Goal: Task Accomplishment & Management: Complete application form

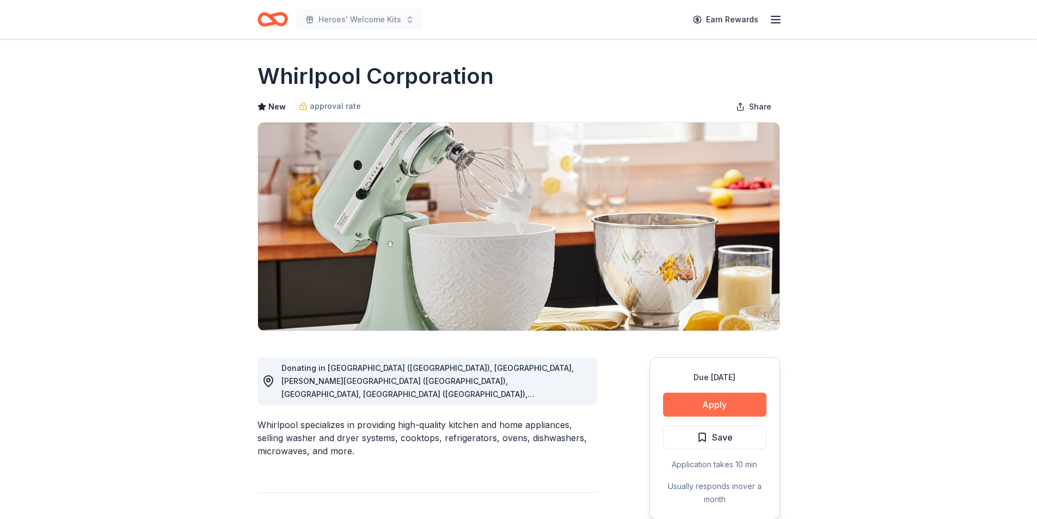
click at [741, 398] on button "Apply" at bounding box center [714, 405] width 103 height 24
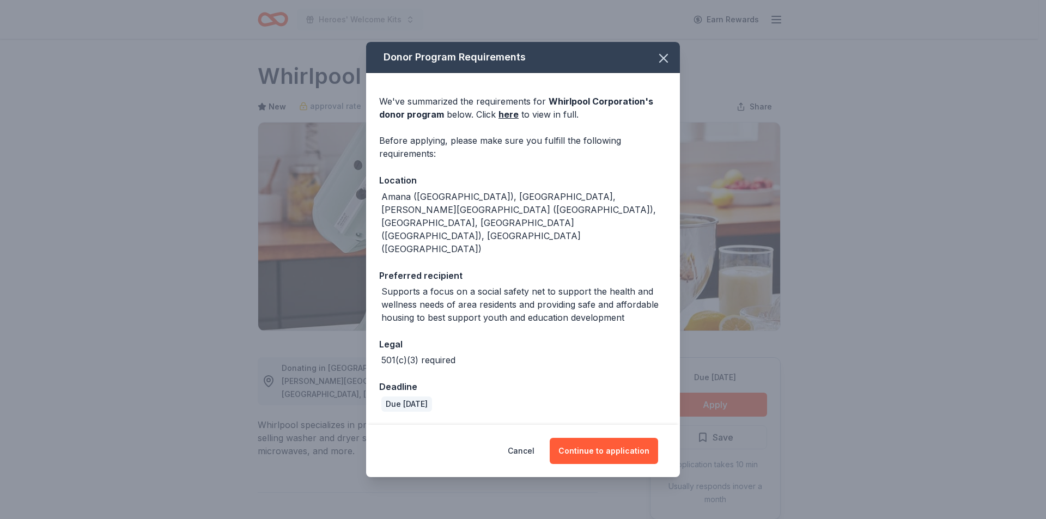
click at [618, 425] on div "Cancel Continue to application" at bounding box center [523, 451] width 314 height 52
click at [626, 438] on button "Continue to application" at bounding box center [603, 451] width 108 height 26
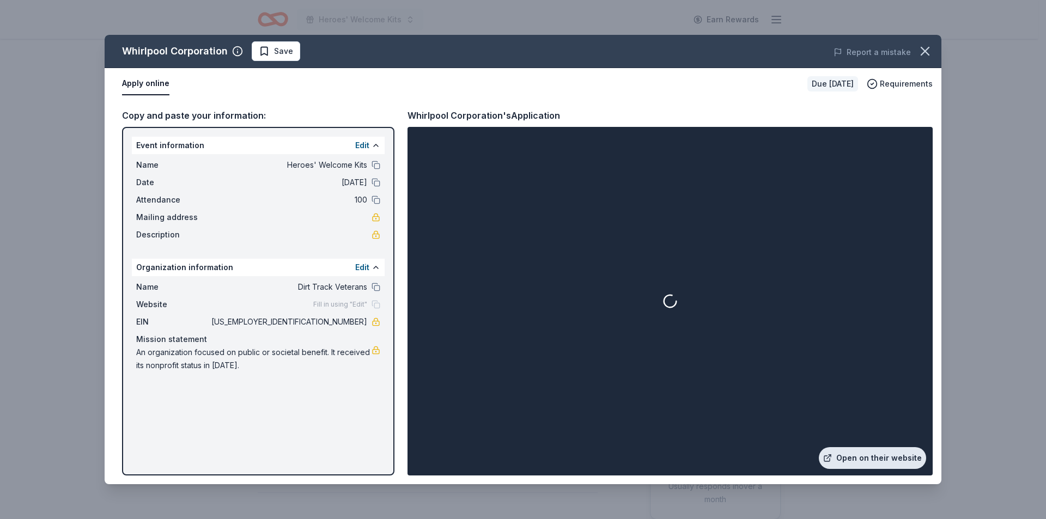
click at [869, 450] on link "Open on their website" at bounding box center [872, 458] width 107 height 22
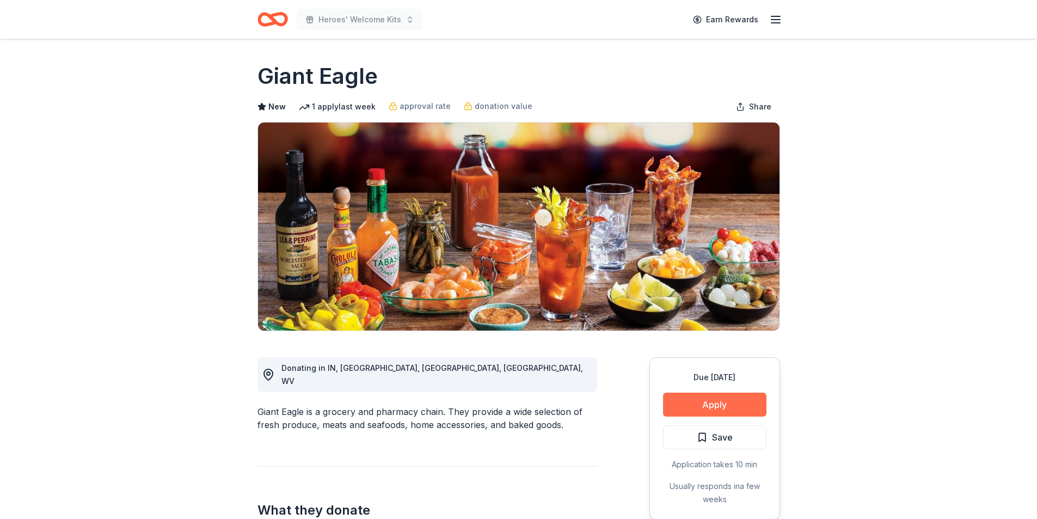
click at [740, 404] on button "Apply" at bounding box center [714, 405] width 103 height 24
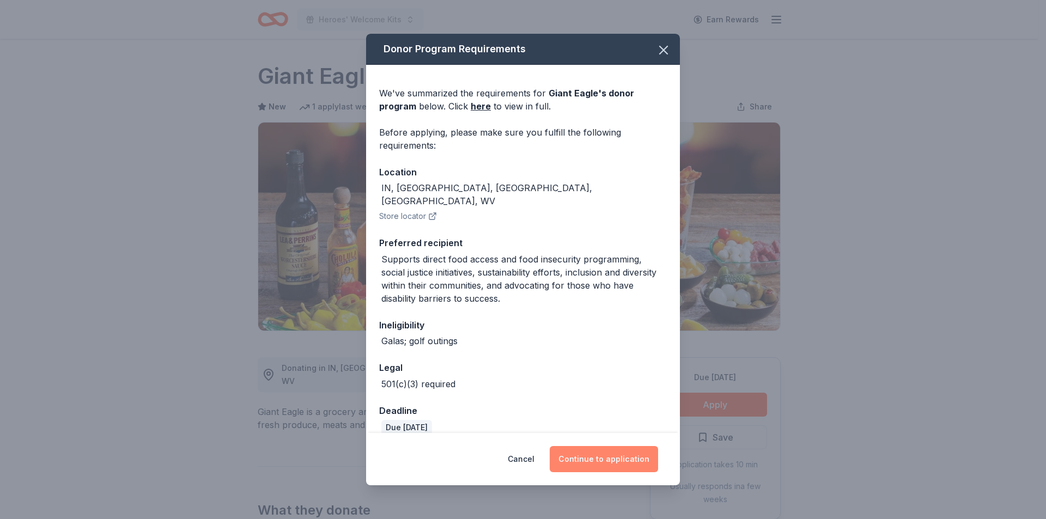
click at [628, 453] on button "Continue to application" at bounding box center [603, 459] width 108 height 26
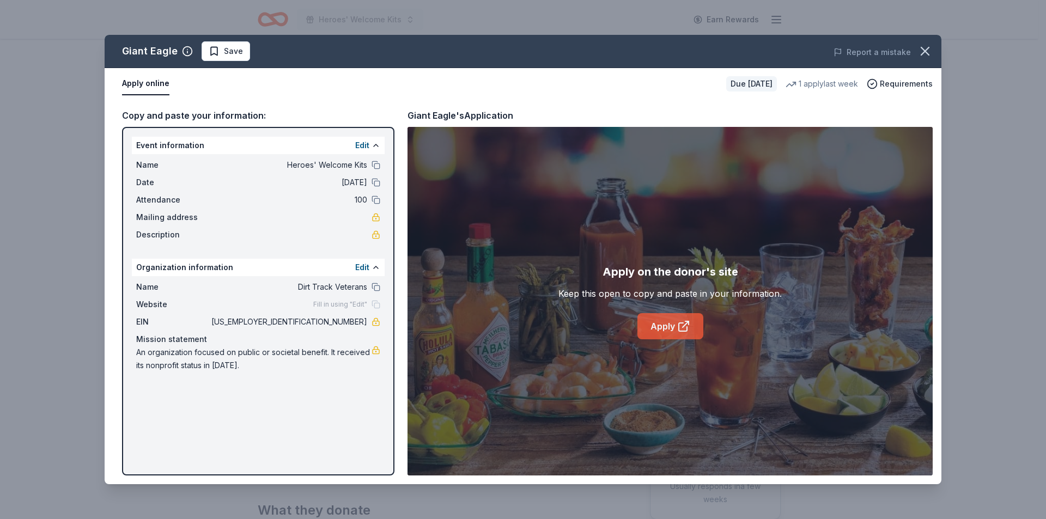
click at [679, 321] on icon at bounding box center [683, 326] width 13 height 13
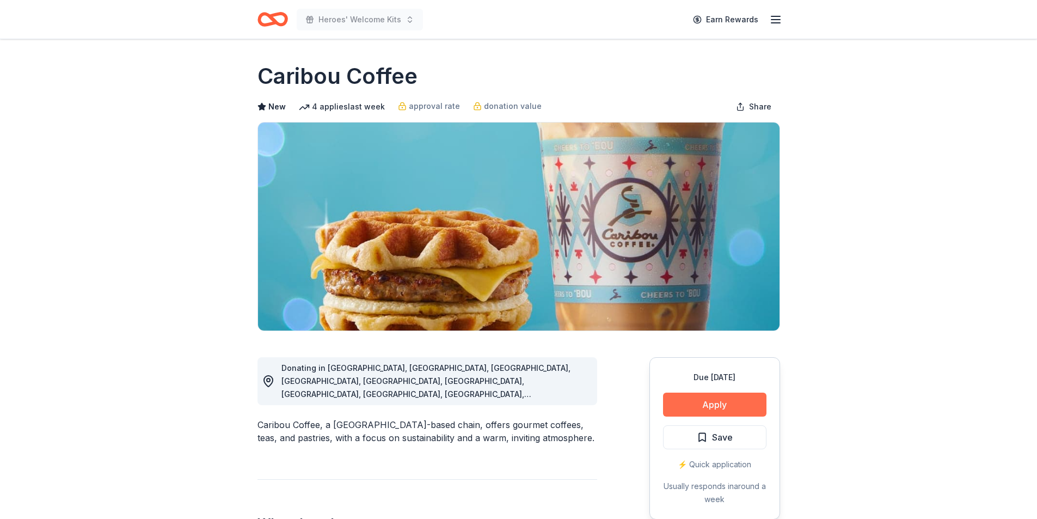
click at [717, 403] on button "Apply" at bounding box center [714, 405] width 103 height 24
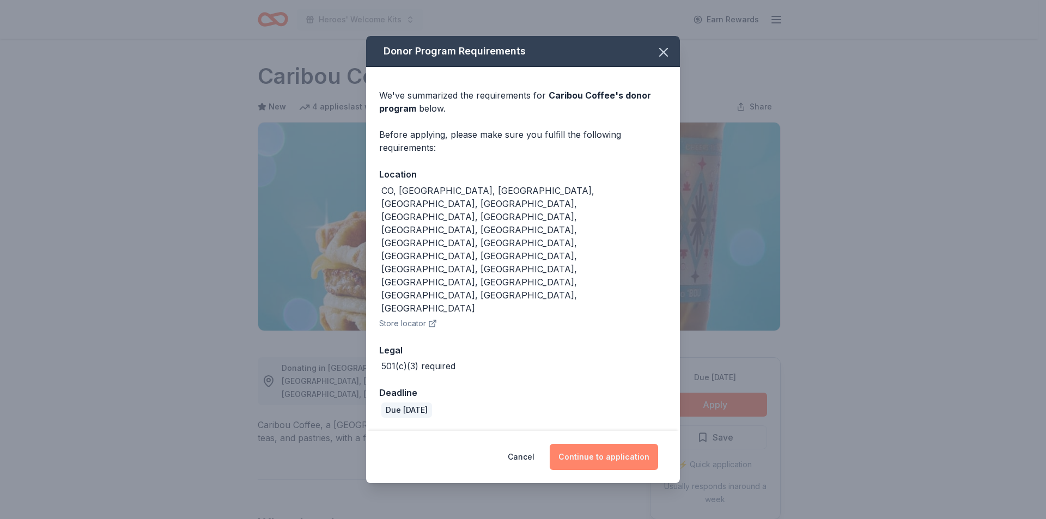
click at [606, 444] on button "Continue to application" at bounding box center [603, 457] width 108 height 26
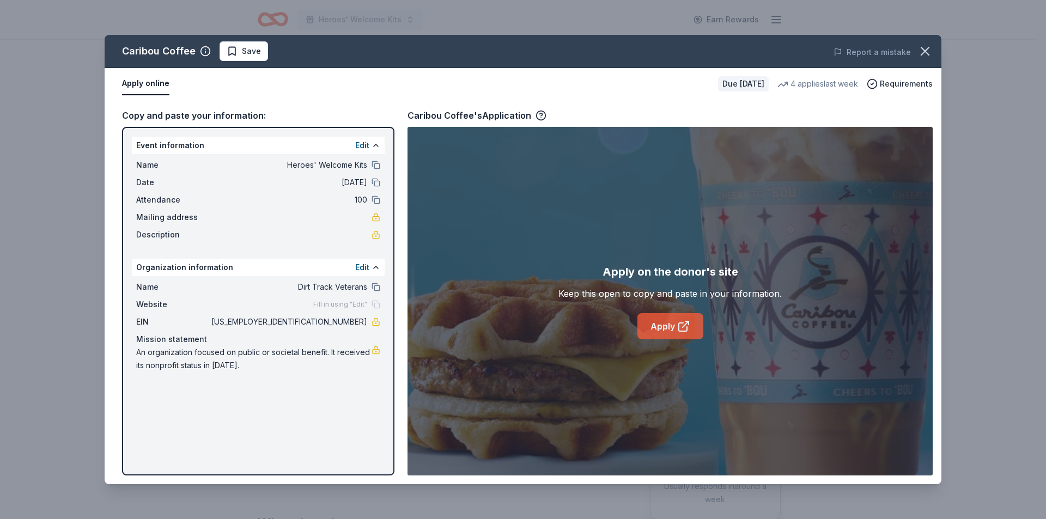
click at [684, 315] on link "Apply" at bounding box center [670, 326] width 66 height 26
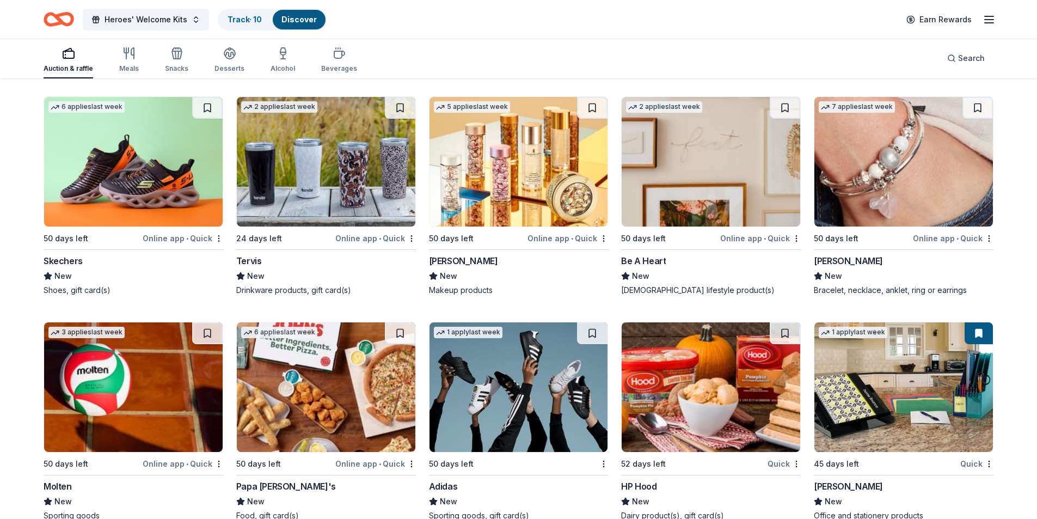
scroll to position [10837, 0]
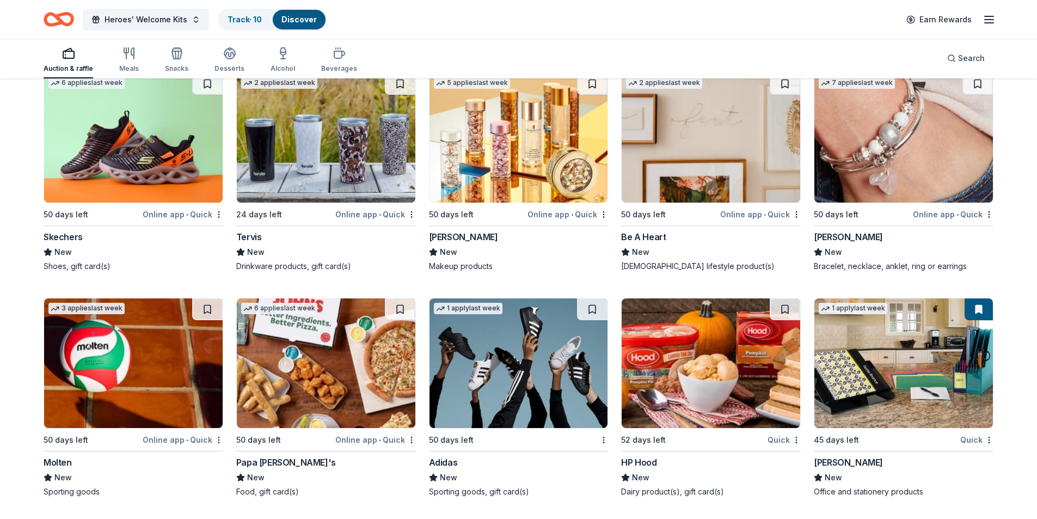
click at [828, 464] on div "Mead" at bounding box center [848, 462] width 69 height 13
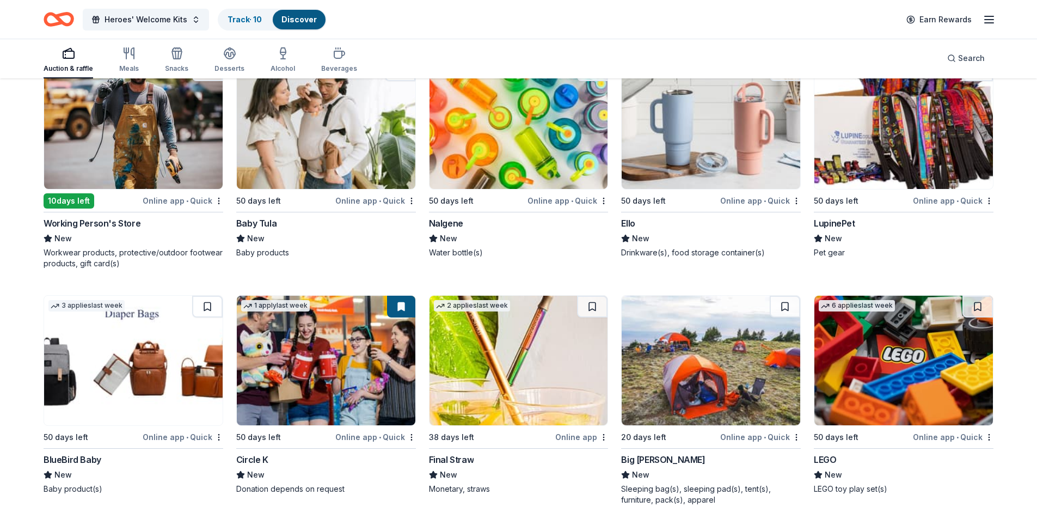
scroll to position [9911, 0]
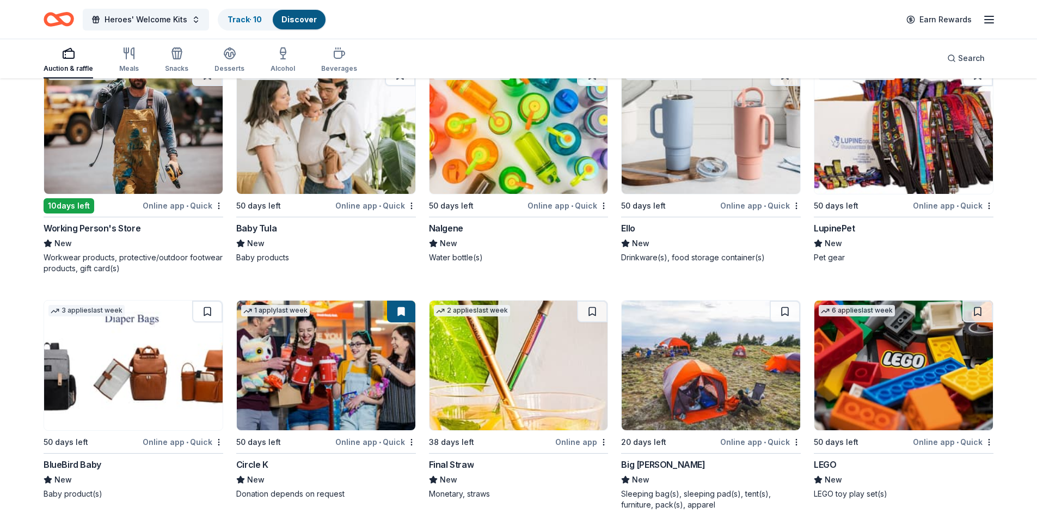
click at [313, 406] on img at bounding box center [326, 366] width 179 height 130
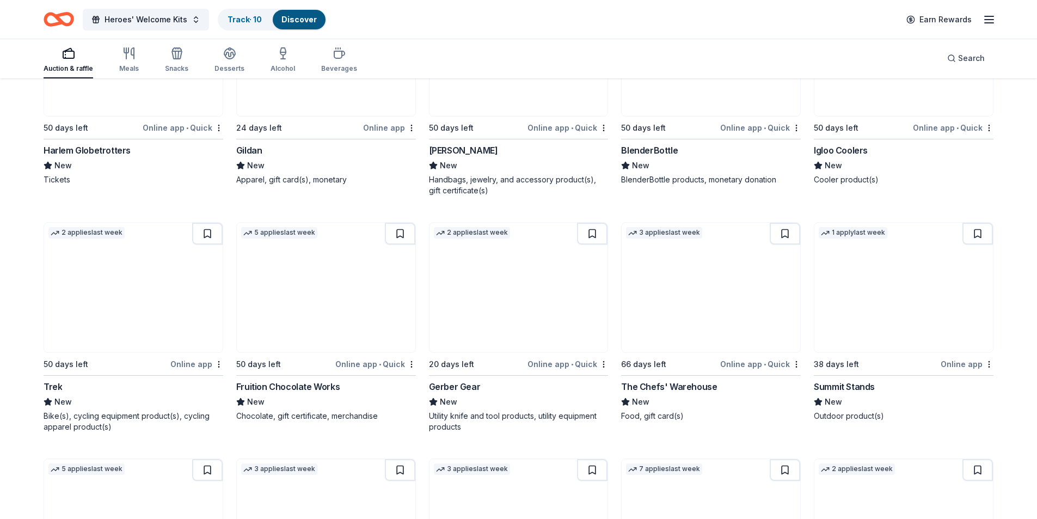
scroll to position [9257, 0]
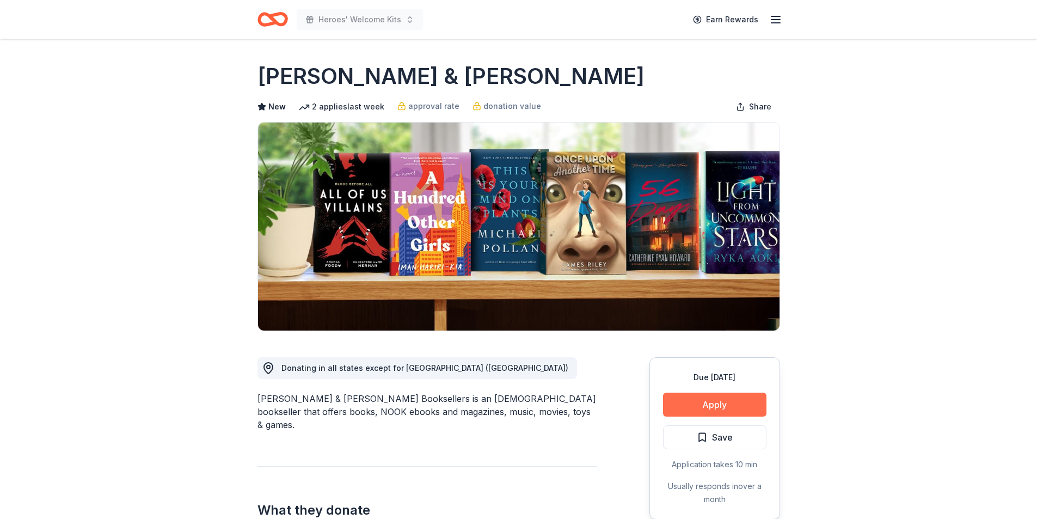
click at [722, 412] on button "Apply" at bounding box center [714, 405] width 103 height 24
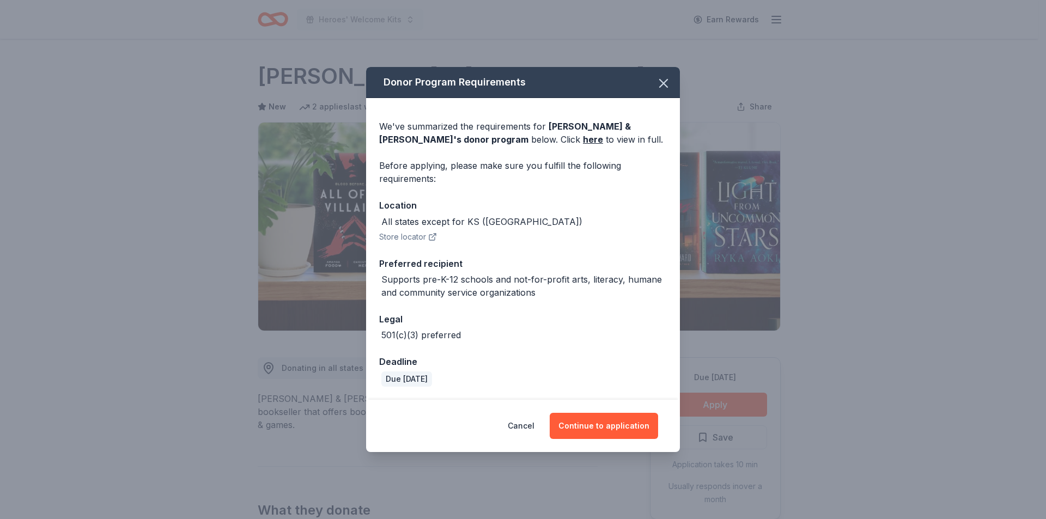
click at [662, 429] on div "Cancel Continue to application" at bounding box center [523, 426] width 314 height 52
click at [644, 430] on button "Continue to application" at bounding box center [603, 426] width 108 height 26
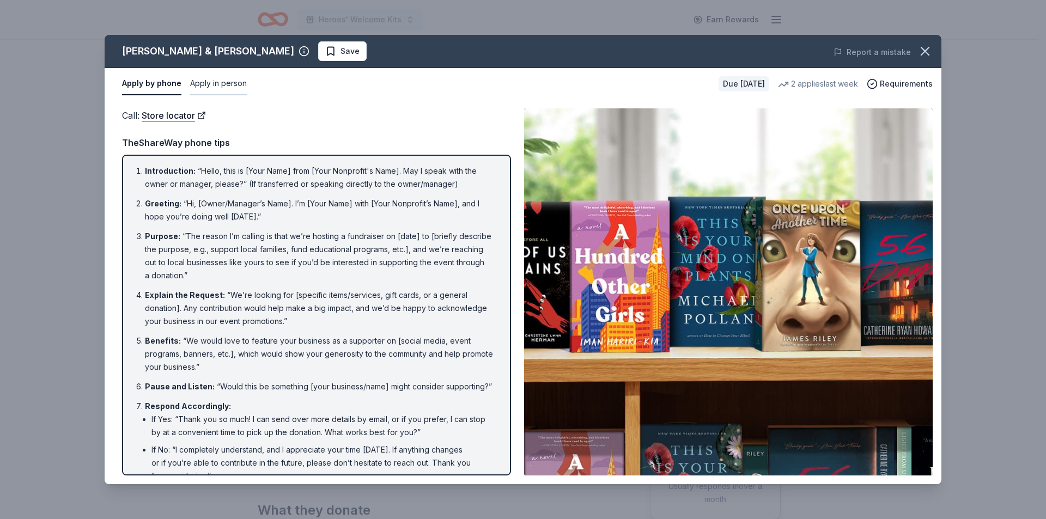
click at [233, 83] on button "Apply in person" at bounding box center [218, 83] width 57 height 23
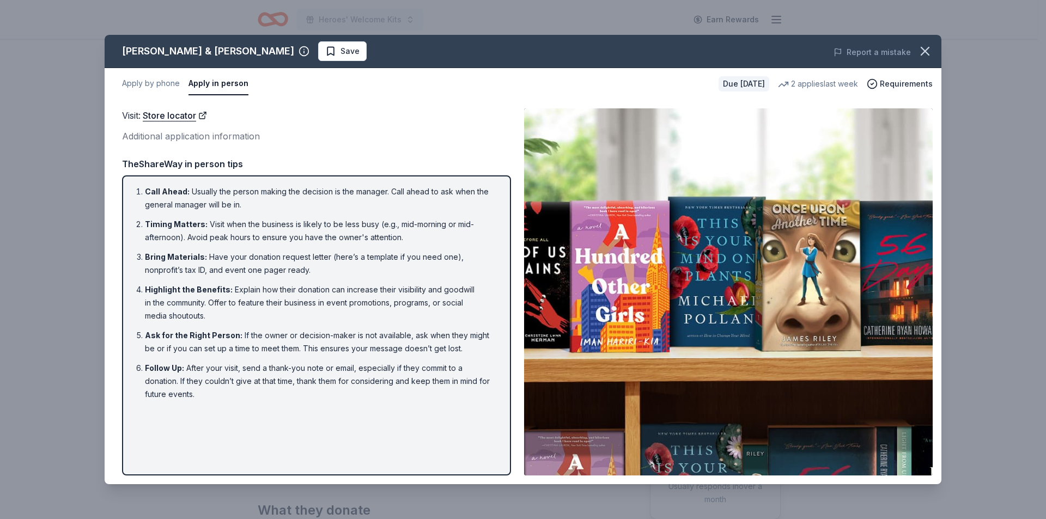
click at [188, 83] on button "Apply in person" at bounding box center [218, 83] width 60 height 23
click at [182, 83] on div "Apply by phone Apply in person" at bounding box center [416, 83] width 588 height 23
click at [175, 83] on button "Apply by phone" at bounding box center [151, 83] width 58 height 23
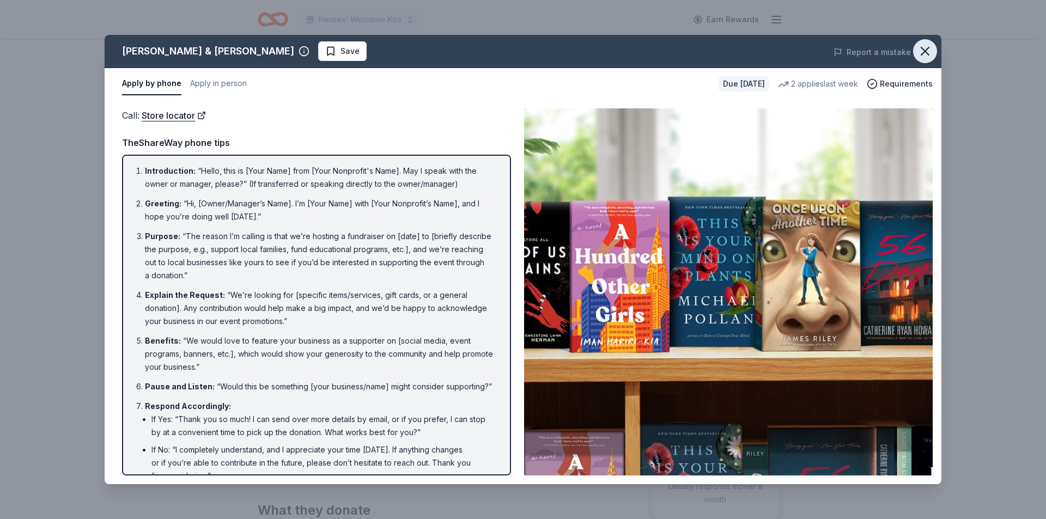
click at [922, 50] on icon "button" at bounding box center [924, 51] width 15 height 15
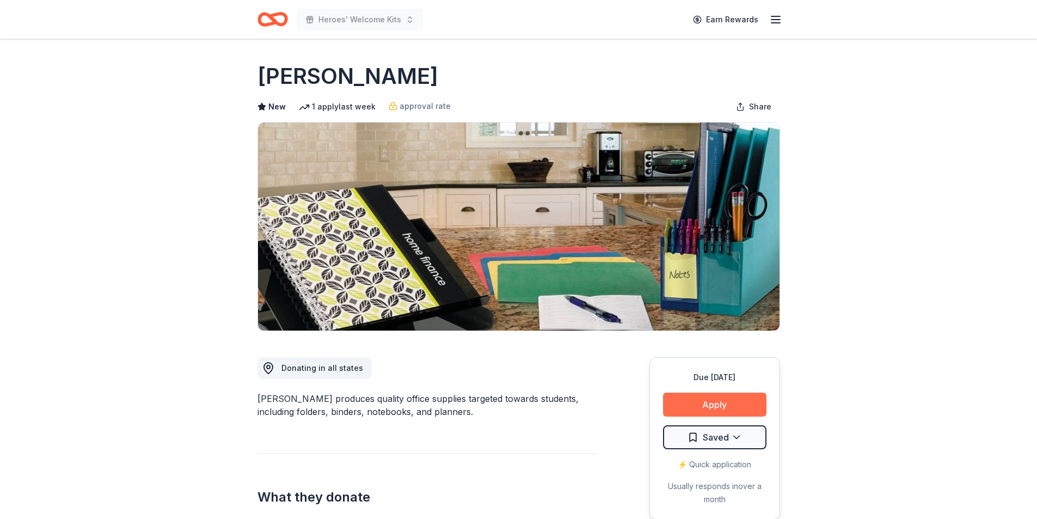
click at [706, 408] on button "Apply" at bounding box center [714, 405] width 103 height 24
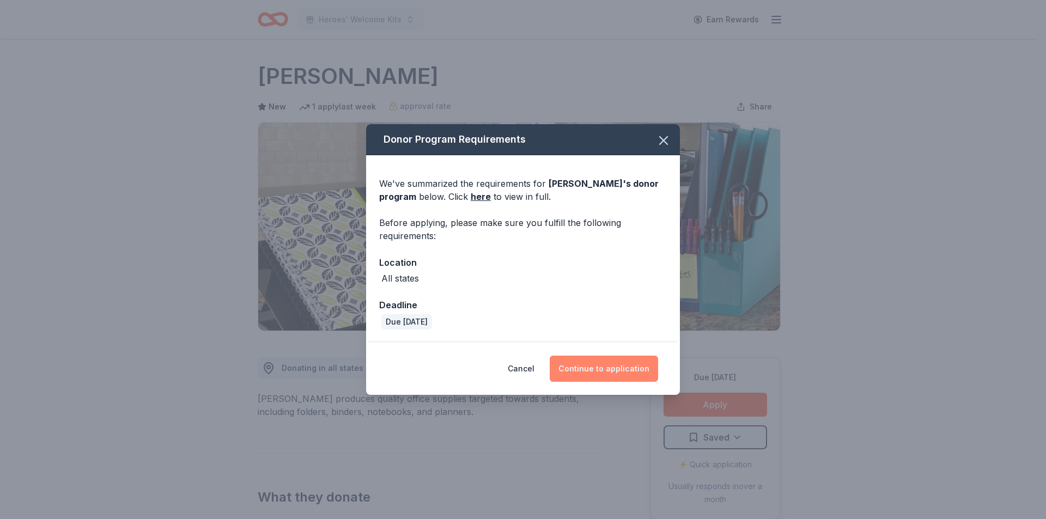
drag, startPoint x: 557, startPoint y: 352, endPoint x: 583, endPoint y: 371, distance: 32.0
click at [558, 352] on div "Cancel Continue to application" at bounding box center [523, 369] width 314 height 52
click at [607, 381] on button "Continue to application" at bounding box center [603, 369] width 108 height 26
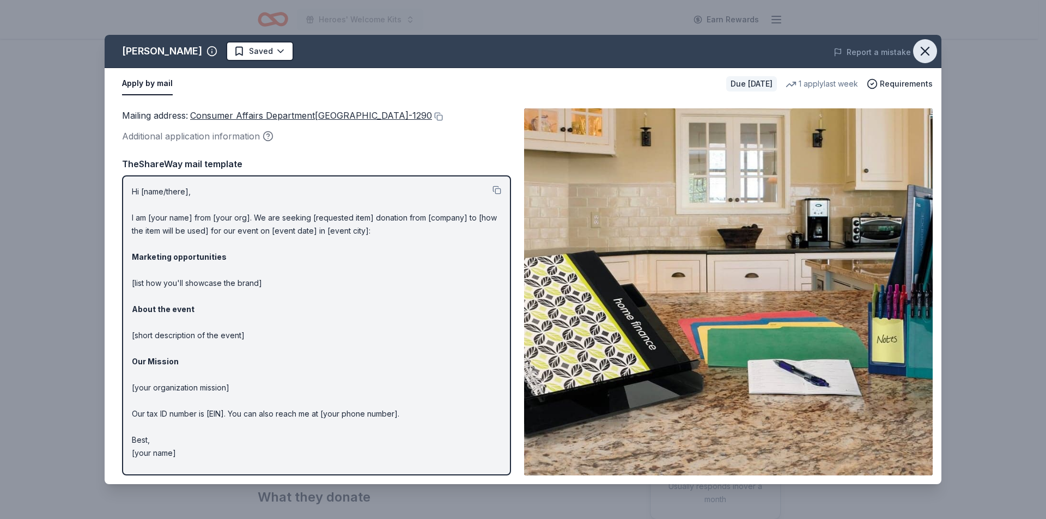
click at [924, 47] on icon "button" at bounding box center [924, 51] width 15 height 15
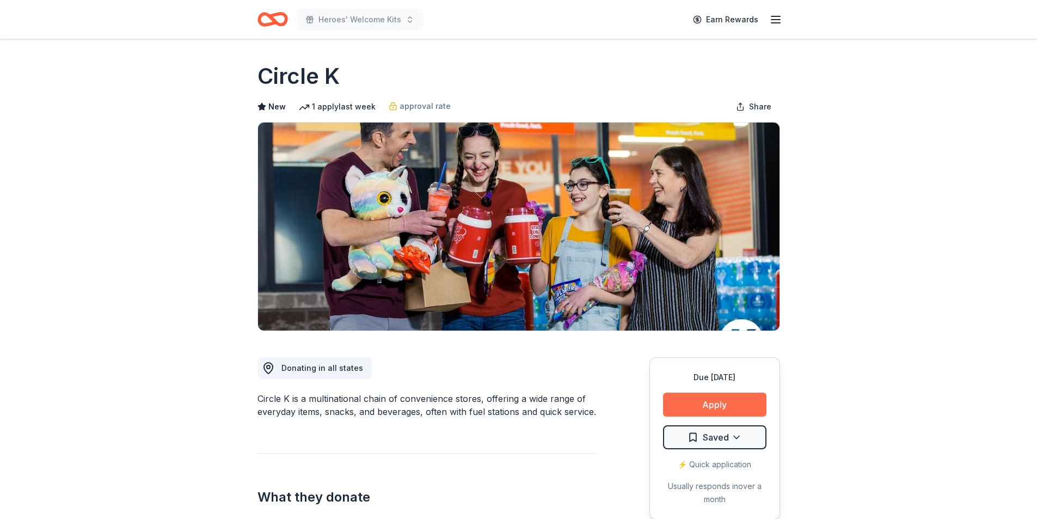
click at [724, 408] on button "Apply" at bounding box center [714, 405] width 103 height 24
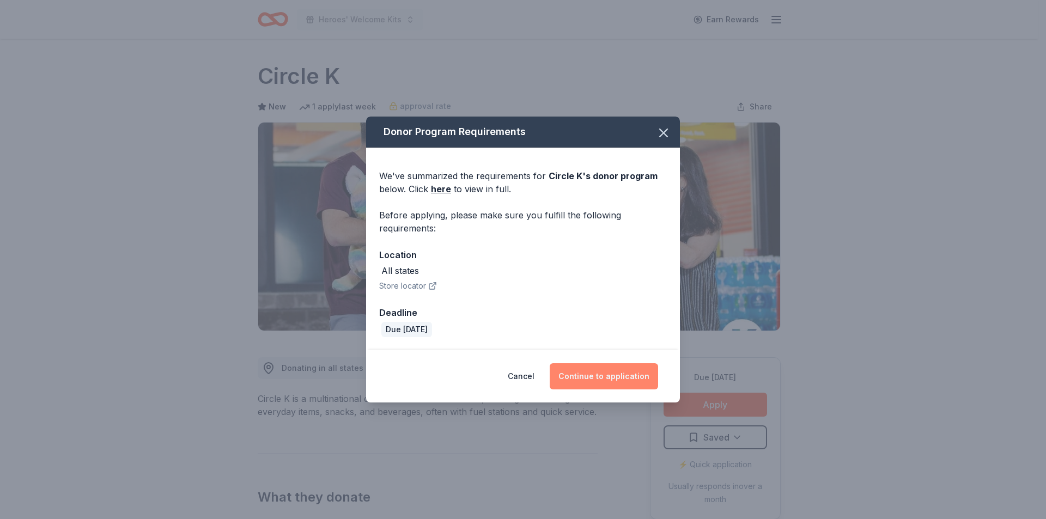
click at [567, 382] on button "Continue to application" at bounding box center [603, 376] width 108 height 26
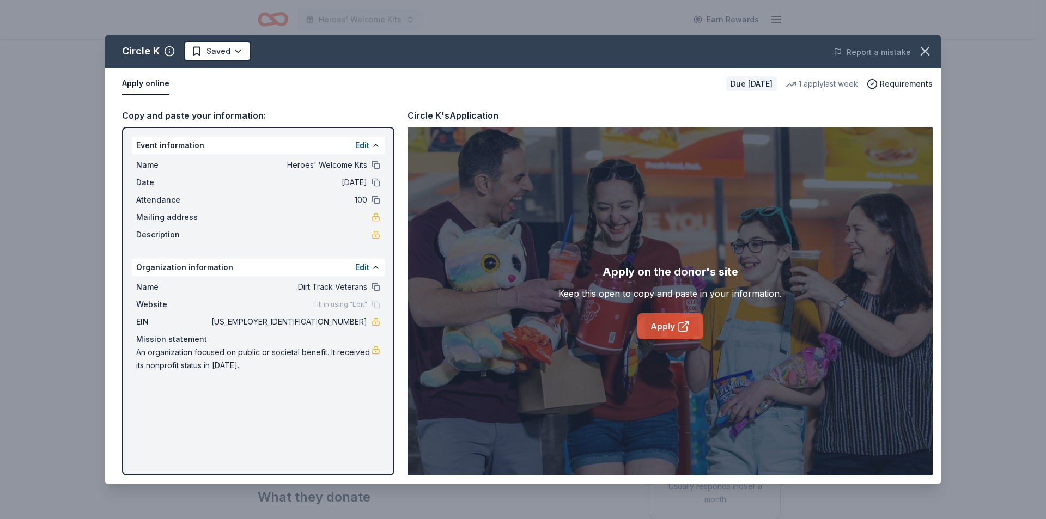
click at [679, 325] on icon at bounding box center [683, 327] width 8 height 8
